Goal: Information Seeking & Learning: Learn about a topic

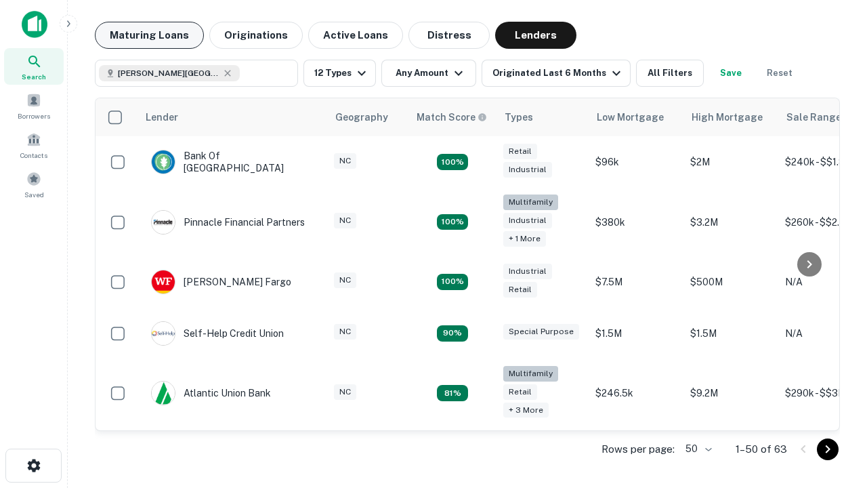
click at [149, 35] on button "Maturing Loans" at bounding box center [149, 35] width 109 height 27
